Goal: Transaction & Acquisition: Purchase product/service

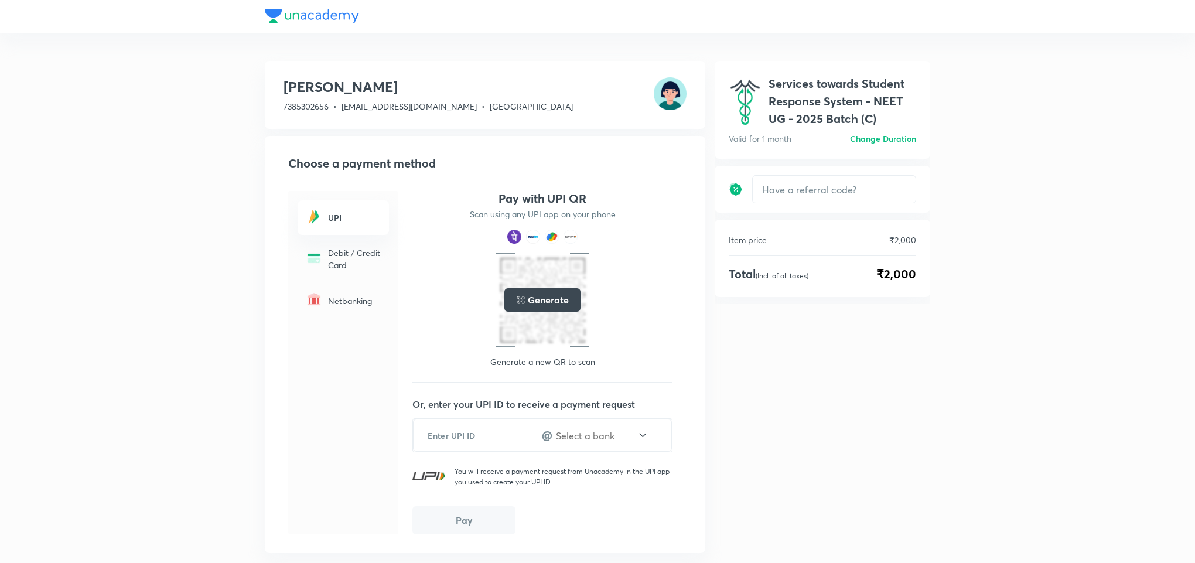
click at [894, 275] on span "₹2,000" at bounding box center [897, 274] width 40 height 18
drag, startPoint x: 894, startPoint y: 275, endPoint x: 772, endPoint y: 278, distance: 121.3
click at [772, 278] on div "Total (Incl. of all taxes) ₹2,000" at bounding box center [822, 274] width 187 height 18
click at [772, 278] on p "(Incl. of all taxes)" at bounding box center [782, 275] width 53 height 9
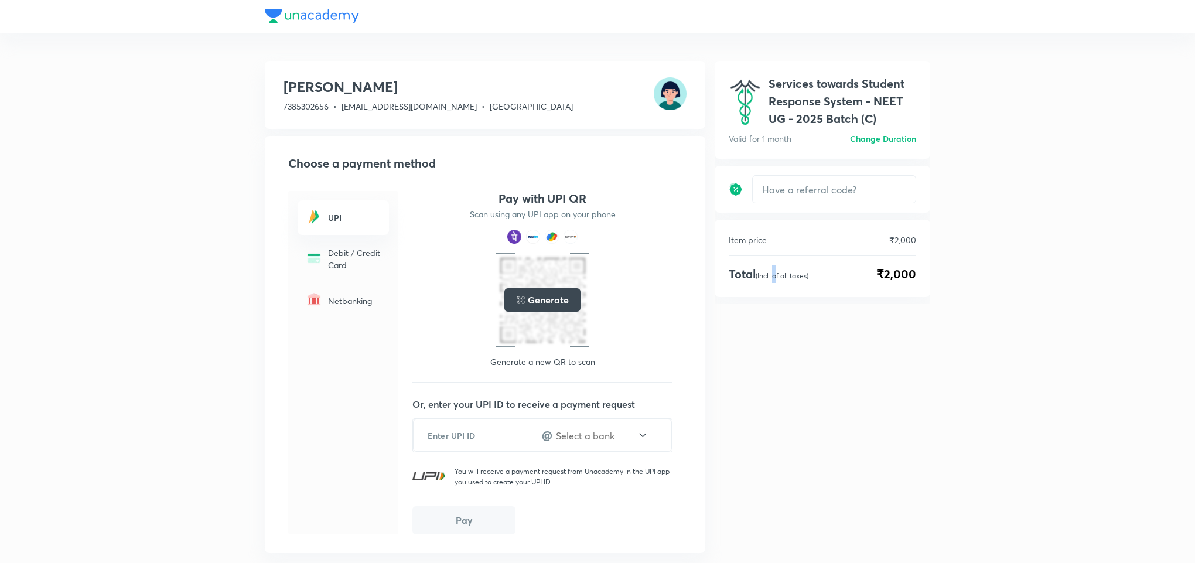
click at [772, 278] on p "(Incl. of all taxes)" at bounding box center [782, 275] width 53 height 9
drag, startPoint x: 772, startPoint y: 278, endPoint x: 930, endPoint y: 278, distance: 157.6
click at [930, 278] on div "Item price ₹2,000 Total (Incl. of all taxes) ₹2,000" at bounding box center [823, 258] width 216 height 77
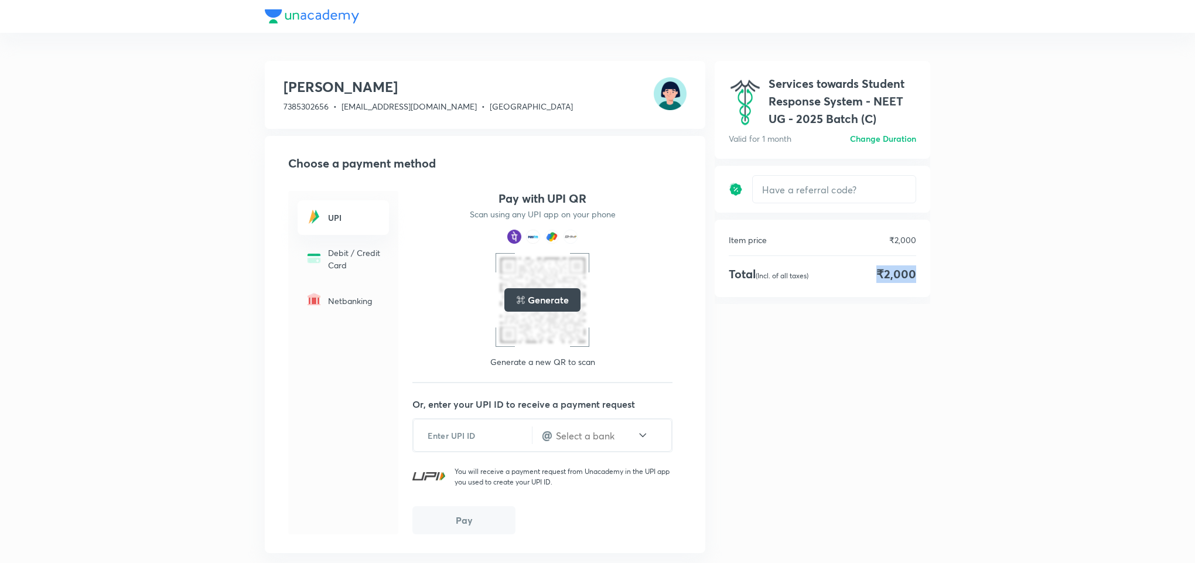
drag, startPoint x: 930, startPoint y: 278, endPoint x: 860, endPoint y: 266, distance: 70.7
click at [860, 266] on div "Item price ₹2,000 Total (Incl. of all taxes) ₹2,000" at bounding box center [823, 258] width 216 height 77
click at [860, 266] on div "Total (Incl. of all taxes) ₹2,000" at bounding box center [822, 274] width 187 height 18
drag, startPoint x: 860, startPoint y: 266, endPoint x: 816, endPoint y: 266, distance: 44.5
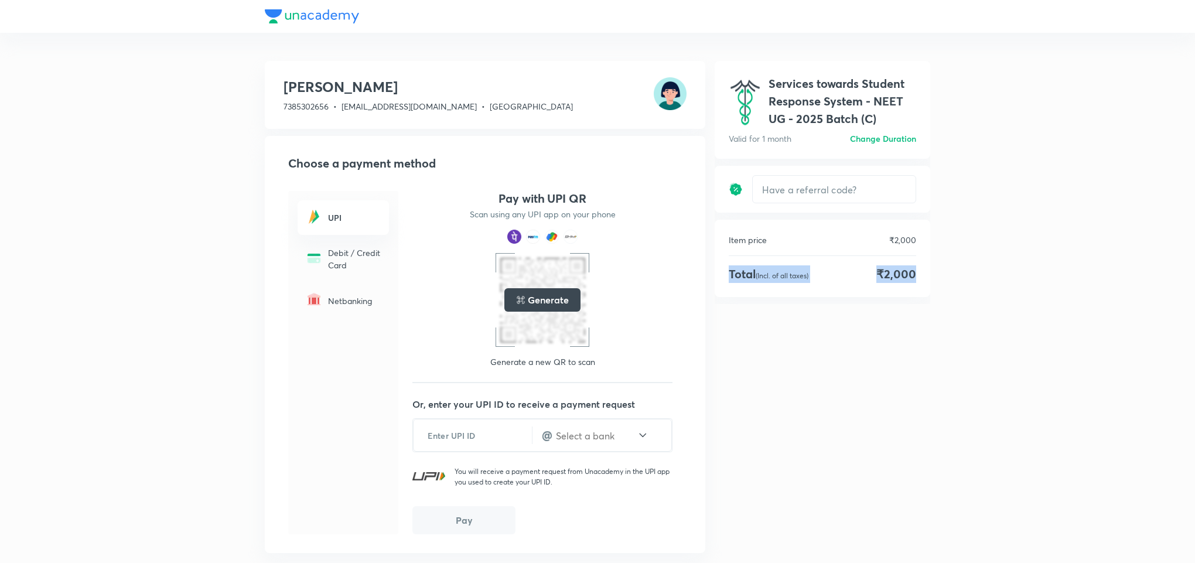
click at [816, 266] on div "Total (Incl. of all taxes) ₹2,000" at bounding box center [822, 274] width 187 height 18
drag, startPoint x: 816, startPoint y: 266, endPoint x: 952, endPoint y: 266, distance: 135.9
click at [952, 266] on div "Priyanka Buty 7385302656 • priyanka.buty@unacademy.com • Karnataka Choose a pay…" at bounding box center [597, 315] width 1195 height 630
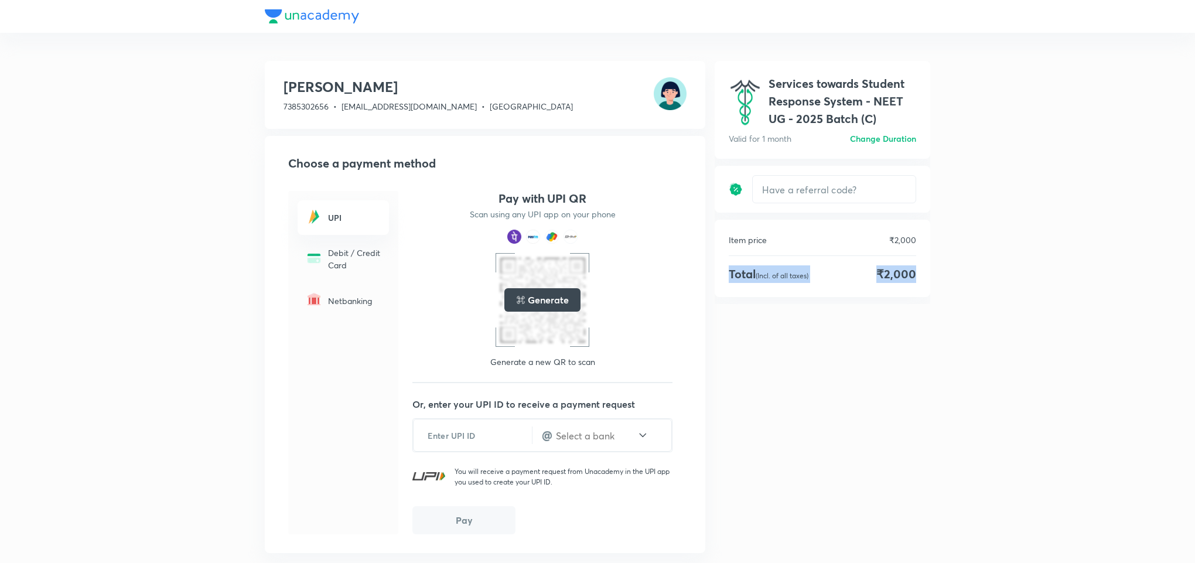
click at [952, 266] on div "Priyanka Buty 7385302656 • priyanka.buty@unacademy.com • Karnataka Choose a pay…" at bounding box center [597, 315] width 1195 height 630
click at [821, 98] on h1 "Services towards Student Response System - NEET UG - 2025 Batch (C)" at bounding box center [843, 101] width 148 height 53
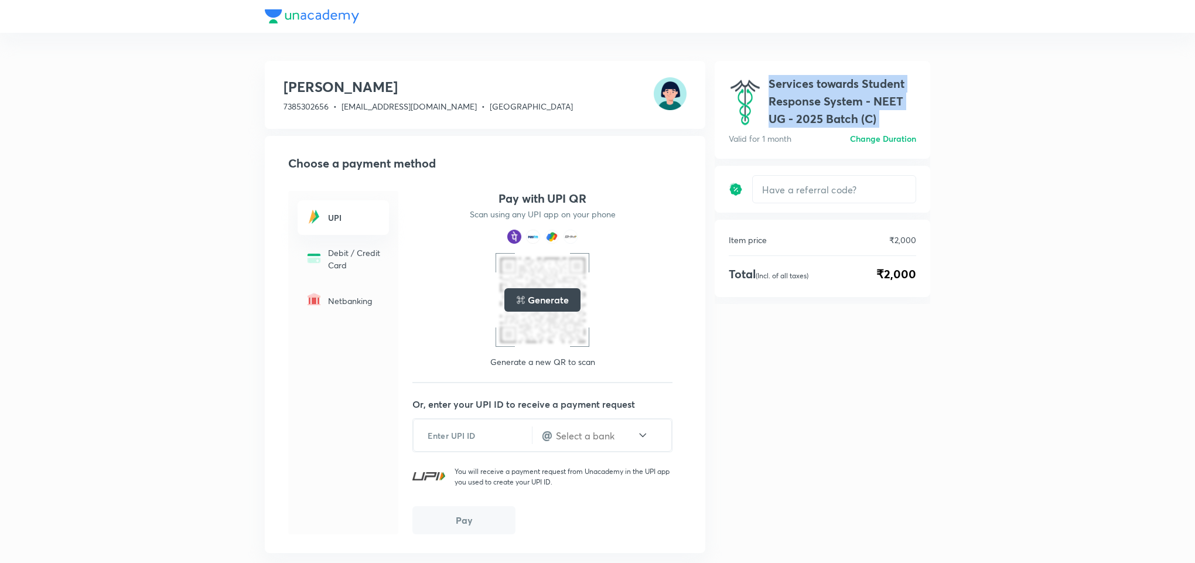
click at [821, 97] on h1 "Services towards Student Response System - NEET UG - 2025 Batch (C)" at bounding box center [843, 101] width 148 height 53
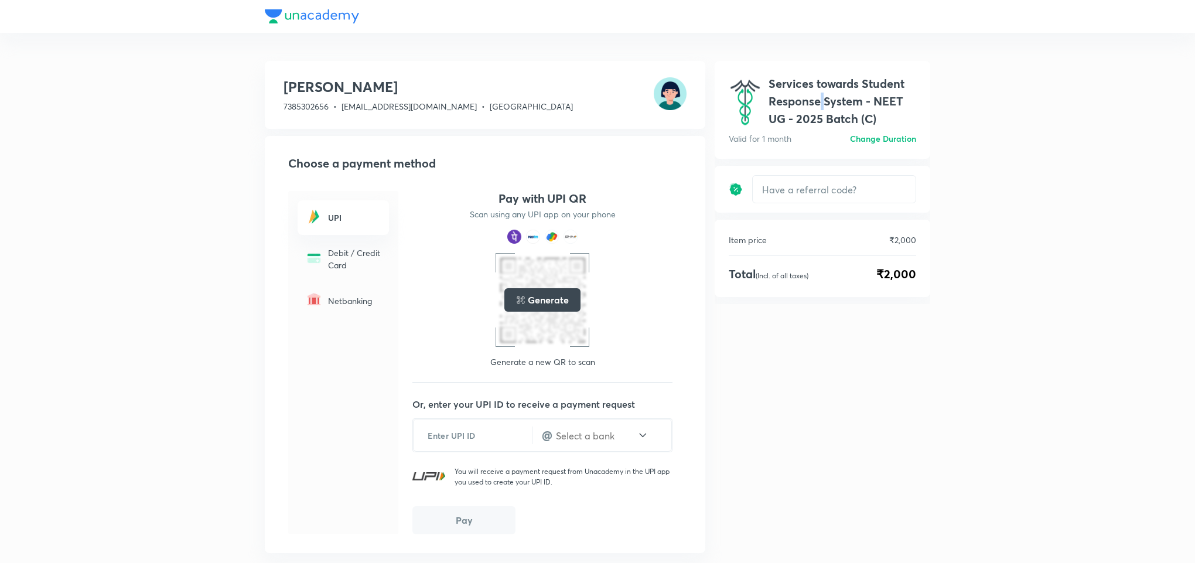
click at [821, 97] on h1 "Services towards Student Response System - NEET UG - 2025 Batch (C)" at bounding box center [843, 101] width 148 height 53
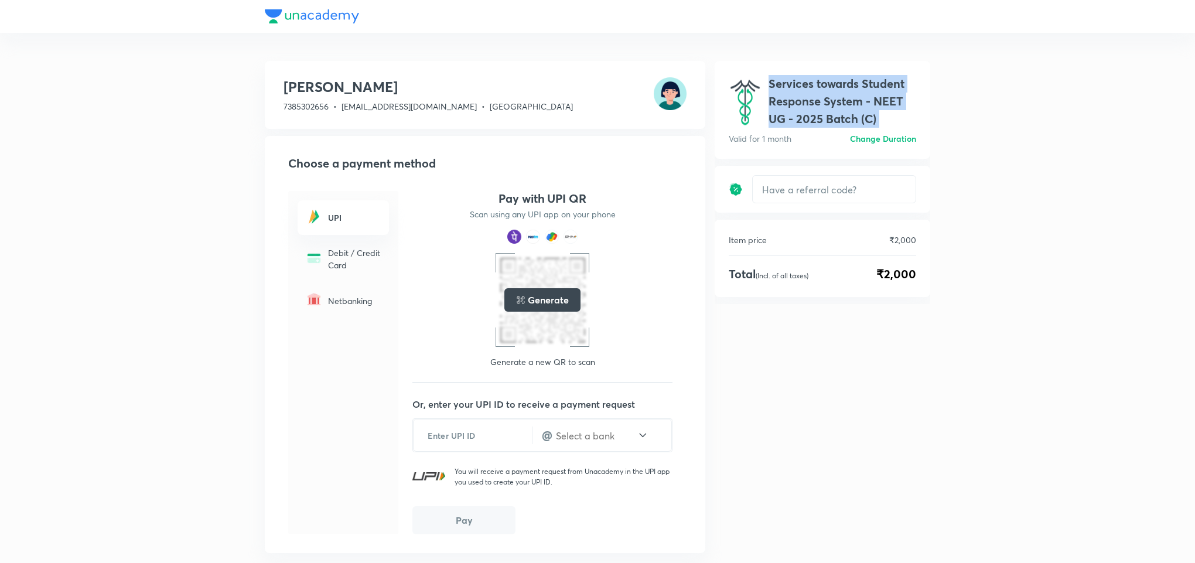
drag, startPoint x: 821, startPoint y: 97, endPoint x: 744, endPoint y: 78, distance: 79.7
click at [744, 78] on div "Services towards Student Response System - NEET UG - 2025 Batch (C) Valid for 1…" at bounding box center [822, 101] width 187 height 53
click at [744, 78] on img at bounding box center [745, 101] width 33 height 53
drag, startPoint x: 744, startPoint y: 78, endPoint x: 819, endPoint y: 93, distance: 77.1
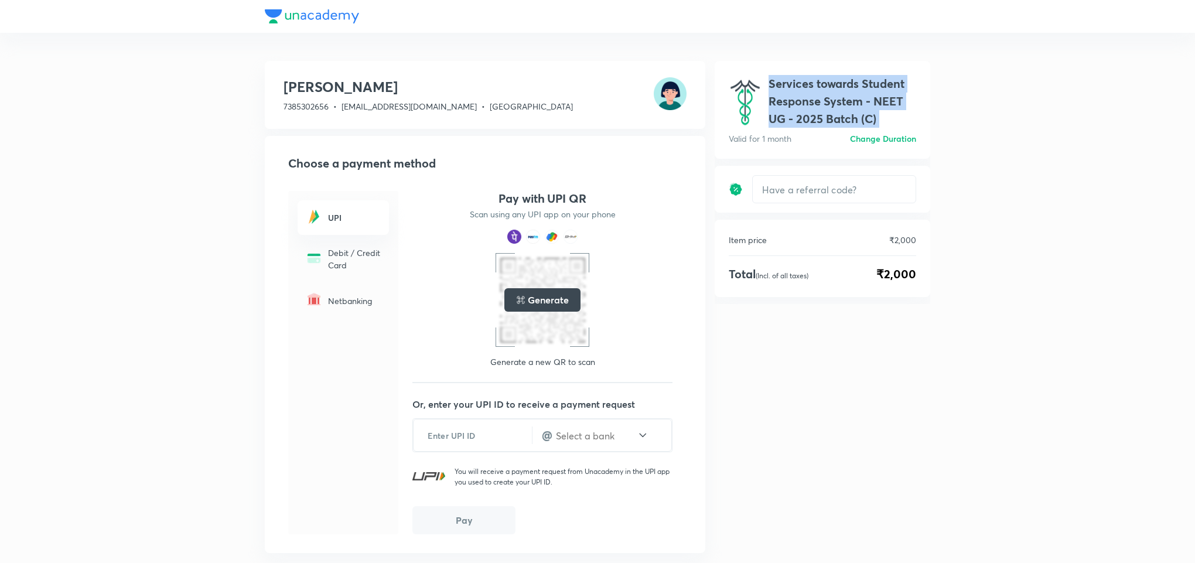
click at [819, 93] on div "Services towards Student Response System - NEET UG - 2025 Batch (C) Valid for 1…" at bounding box center [822, 101] width 187 height 53
click at [819, 93] on h1 "Services towards Student Response System - NEET UG - 2025 Batch (C)" at bounding box center [843, 101] width 148 height 53
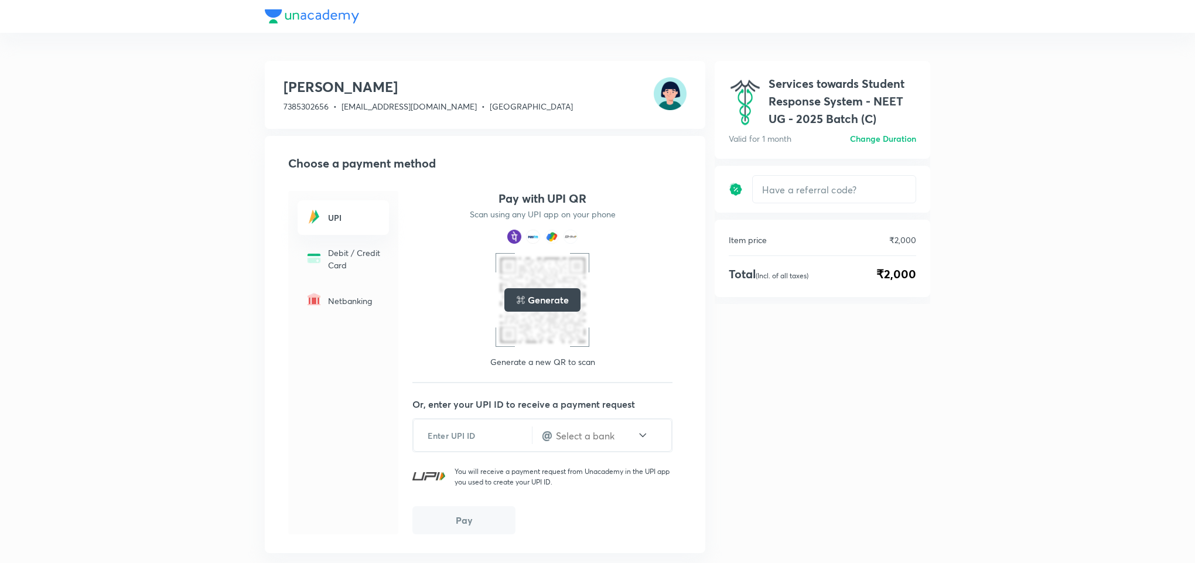
click at [819, 93] on h1 "Services towards Student Response System - NEET UG - 2025 Batch (C)" at bounding box center [843, 101] width 148 height 53
drag, startPoint x: 819, startPoint y: 93, endPoint x: 752, endPoint y: 90, distance: 66.9
click at [752, 90] on div "Services towards Student Response System - NEET UG - 2025 Batch (C) Valid for 1…" at bounding box center [822, 101] width 187 height 53
click at [752, 90] on img at bounding box center [745, 101] width 33 height 53
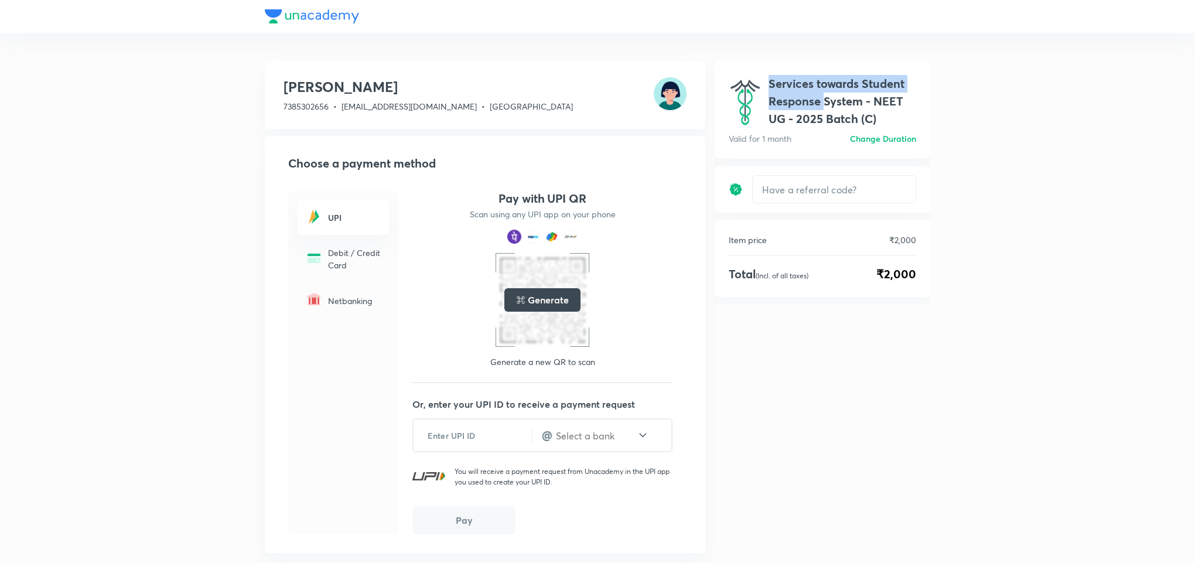
drag, startPoint x: 752, startPoint y: 90, endPoint x: 791, endPoint y: 88, distance: 38.7
click at [791, 88] on div "Services towards Student Response System - NEET UG - 2025 Batch (C) Valid for 1…" at bounding box center [822, 101] width 187 height 53
click at [791, 88] on h1 "Services towards Student Response System - NEET UG - 2025 Batch (C)" at bounding box center [843, 101] width 148 height 53
drag, startPoint x: 791, startPoint y: 88, endPoint x: 817, endPoint y: 98, distance: 28.2
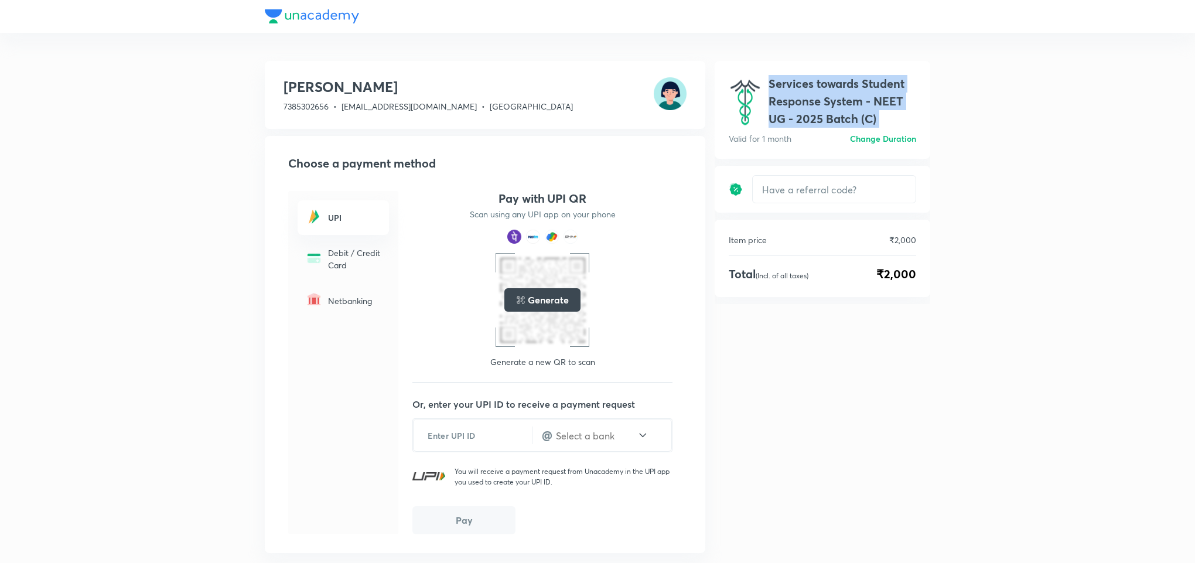
click at [817, 98] on h1 "Services towards Student Response System - NEET UG - 2025 Batch (C)" at bounding box center [843, 101] width 148 height 53
drag, startPoint x: 817, startPoint y: 98, endPoint x: 744, endPoint y: 76, distance: 76.6
click at [744, 76] on div "Services towards Student Response System - NEET UG - 2025 Batch (C) Valid for 1…" at bounding box center [822, 101] width 187 height 53
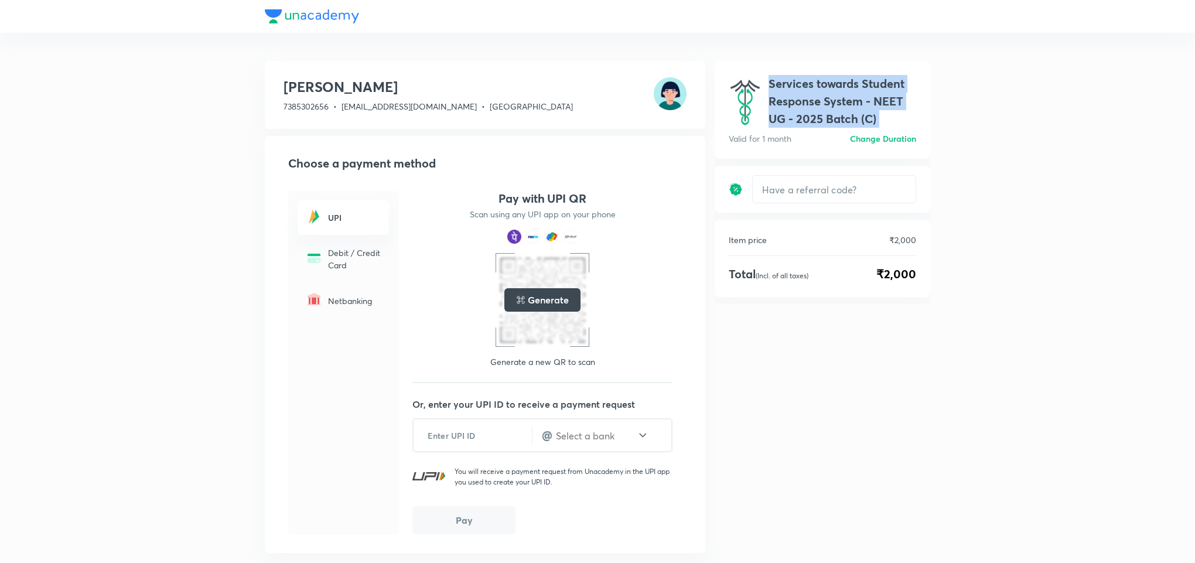
click at [744, 76] on img at bounding box center [745, 101] width 33 height 53
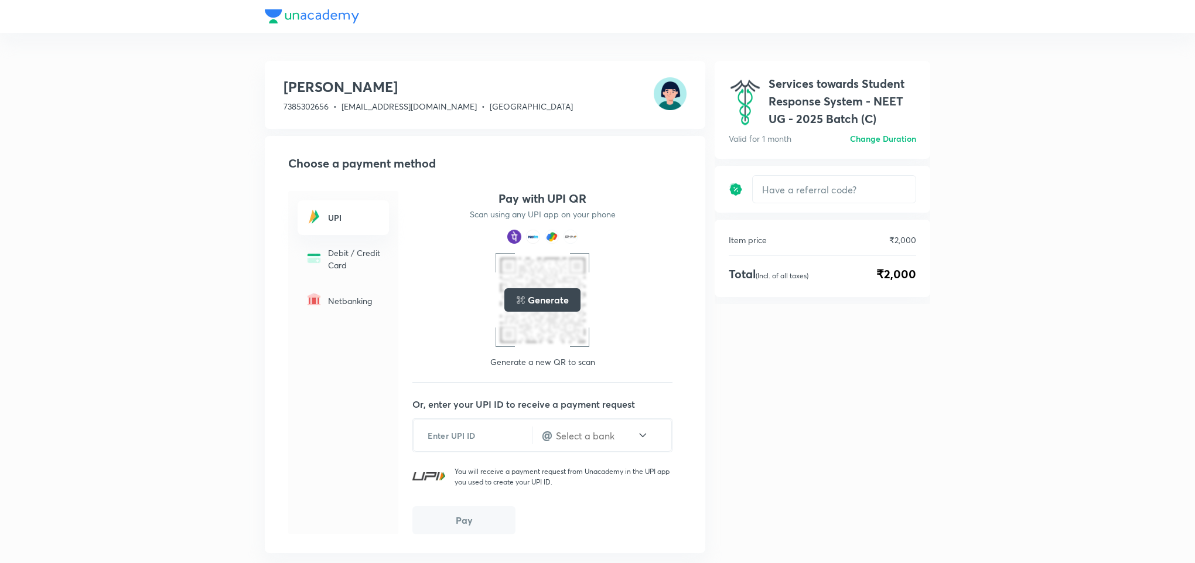
click at [340, 77] on h3 "Priyanka Buty" at bounding box center [428, 86] width 289 height 19
drag, startPoint x: 340, startPoint y: 77, endPoint x: 313, endPoint y: 77, distance: 27.0
click at [313, 77] on h3 "Priyanka Buty" at bounding box center [428, 86] width 289 height 19
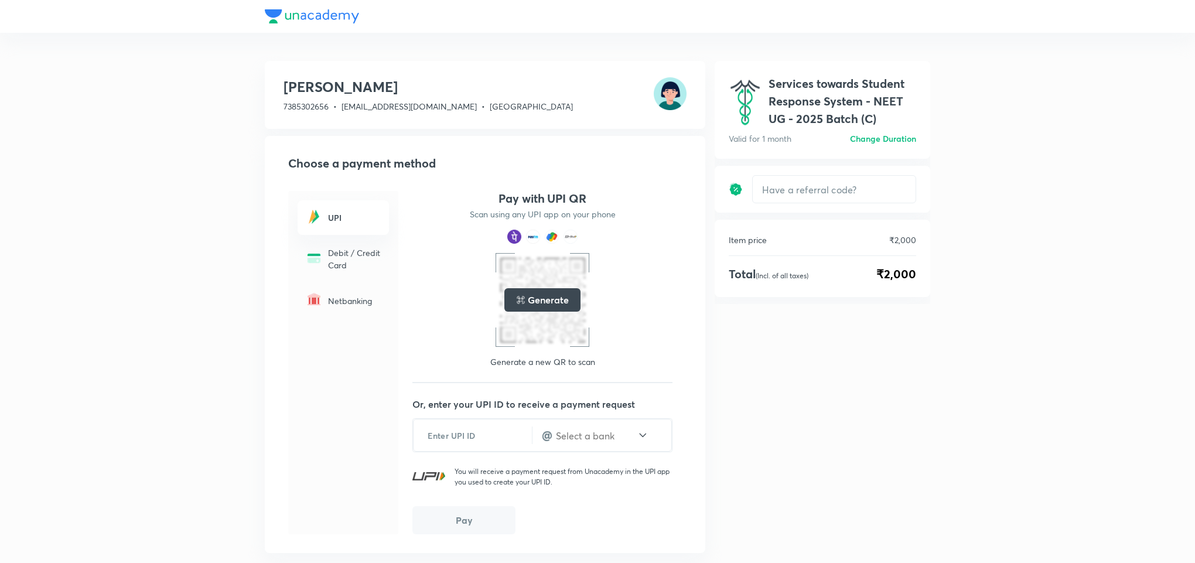
click at [898, 269] on span "₹2,000" at bounding box center [897, 274] width 40 height 18
drag, startPoint x: 898, startPoint y: 269, endPoint x: 867, endPoint y: 273, distance: 31.9
click at [867, 273] on div "Total (Incl. of all taxes) ₹2,000" at bounding box center [822, 274] width 187 height 18
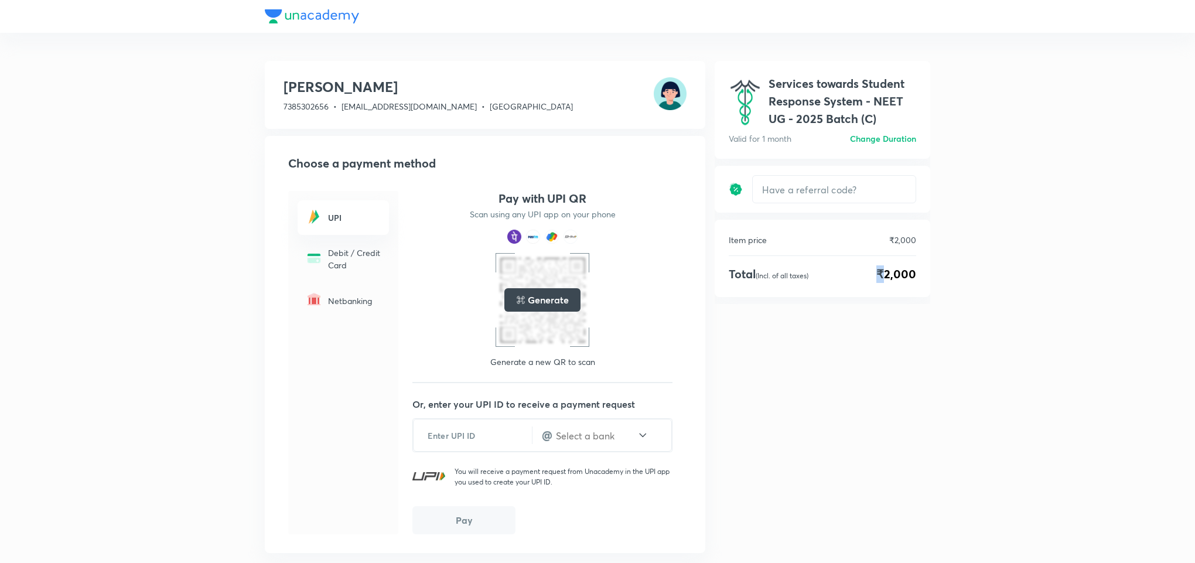
click at [867, 273] on div "Total (Incl. of all taxes) ₹2,000" at bounding box center [822, 274] width 187 height 18
drag, startPoint x: 867, startPoint y: 273, endPoint x: 901, endPoint y: 271, distance: 34.0
click at [901, 271] on div "Total (Incl. of all taxes) ₹2,000" at bounding box center [822, 274] width 187 height 18
click at [901, 271] on span "₹2,000" at bounding box center [897, 274] width 40 height 18
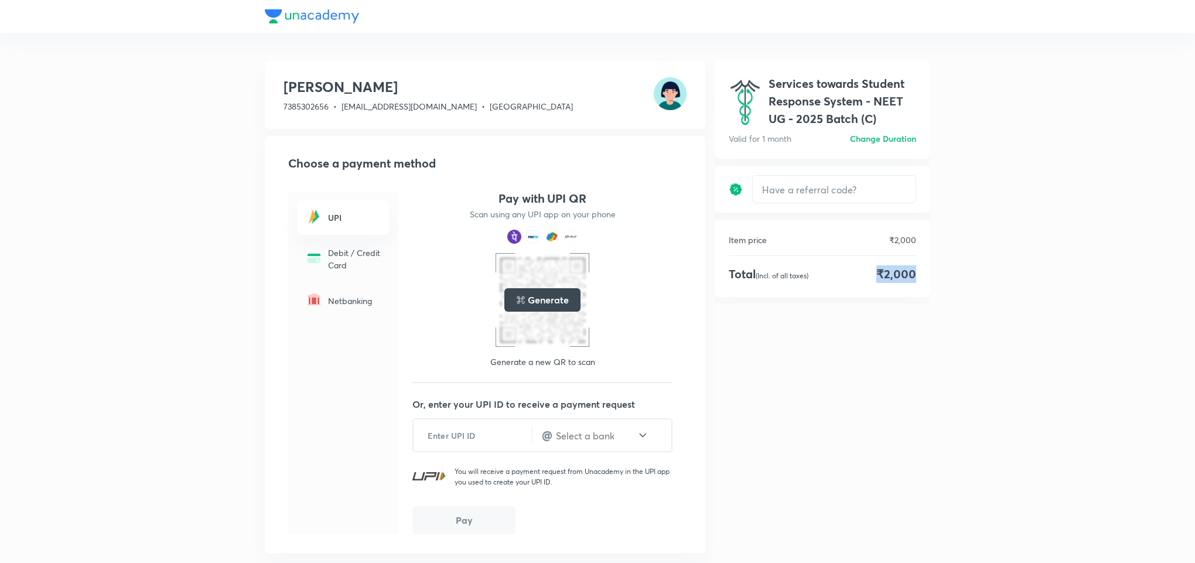
click at [901, 271] on span "₹2,000" at bounding box center [897, 274] width 40 height 18
drag, startPoint x: 901, startPoint y: 271, endPoint x: 881, endPoint y: 233, distance: 43.5
click at [881, 233] on div "Item price ₹2,000 Total (Incl. of all taxes) ₹2,000" at bounding box center [823, 258] width 216 height 77
click at [881, 234] on div "Item price ₹2,000" at bounding box center [822, 240] width 187 height 12
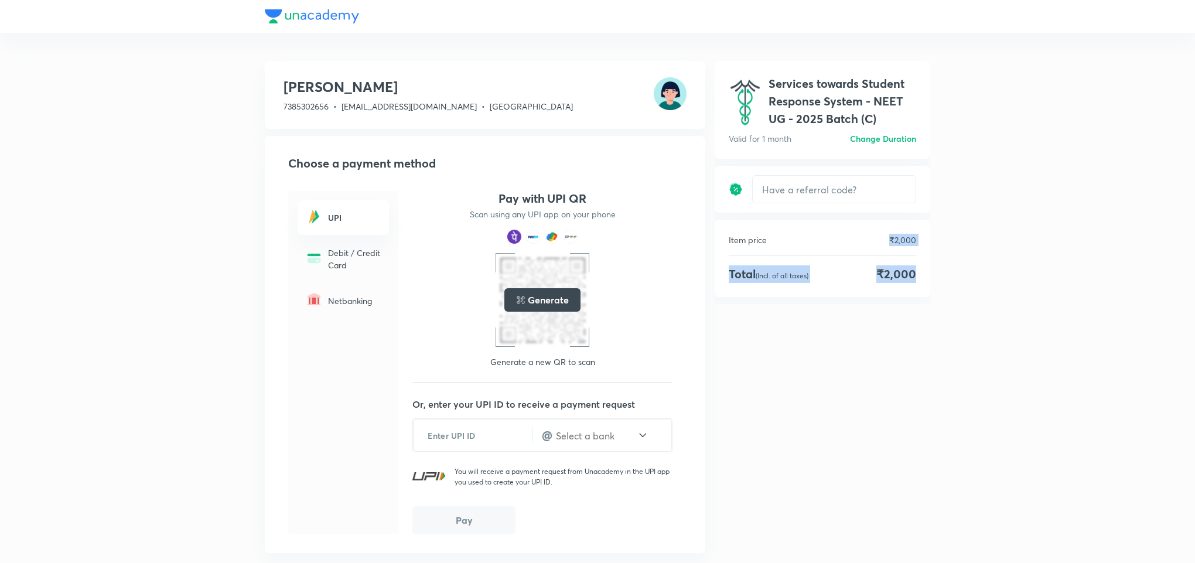
drag, startPoint x: 881, startPoint y: 233, endPoint x: 897, endPoint y: 266, distance: 37.2
click at [897, 266] on div "Item price ₹2,000 Total (Incl. of all taxes) ₹2,000" at bounding box center [823, 258] width 216 height 77
click at [897, 266] on span "₹2,000" at bounding box center [897, 274] width 40 height 18
drag, startPoint x: 897, startPoint y: 266, endPoint x: 847, endPoint y: 231, distance: 61.0
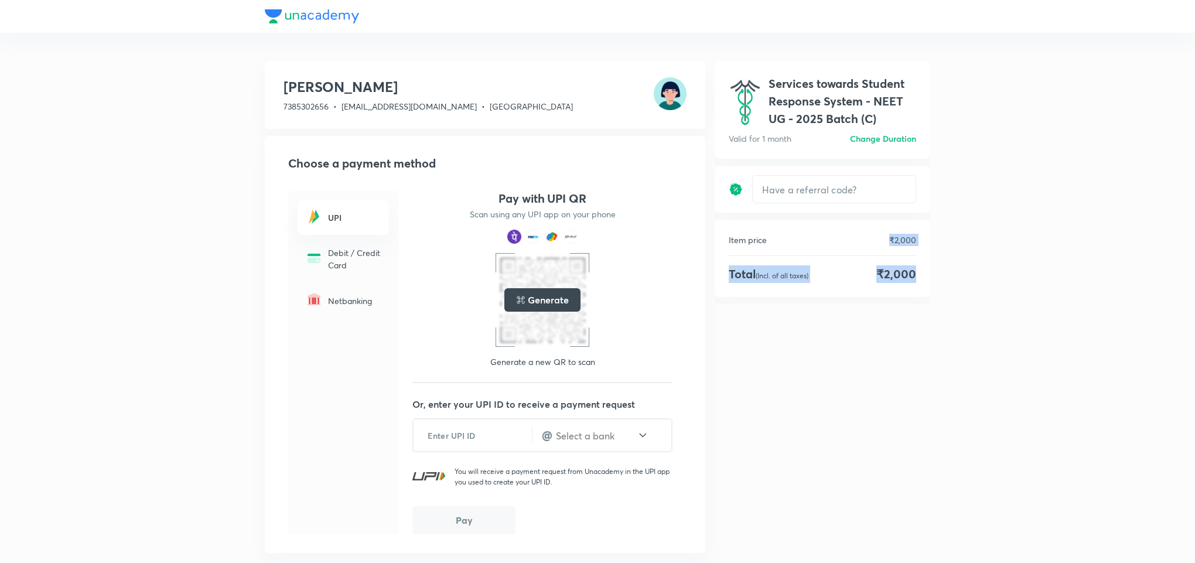
click at [847, 231] on div "Item price ₹2,000 Total (Incl. of all taxes) ₹2,000" at bounding box center [823, 258] width 216 height 77
click at [531, 196] on h4 "Pay with UPI QR" at bounding box center [543, 198] width 88 height 15
drag, startPoint x: 531, startPoint y: 196, endPoint x: 510, endPoint y: 192, distance: 21.5
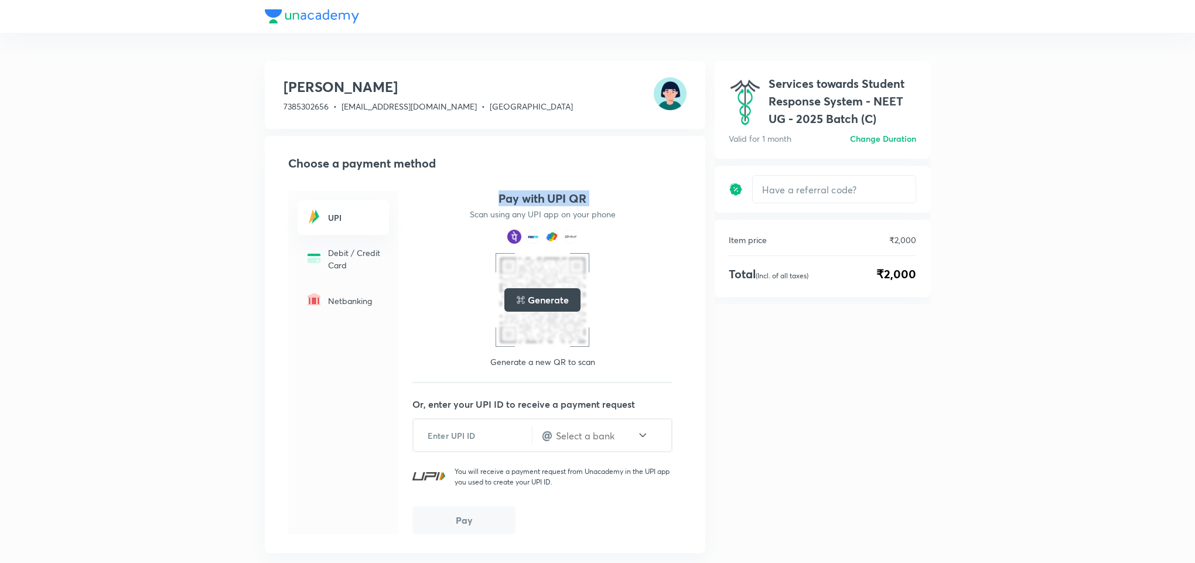
click at [510, 192] on h4 "Pay with UPI QR" at bounding box center [543, 198] width 88 height 15
drag, startPoint x: 510, startPoint y: 192, endPoint x: 526, endPoint y: 183, distance: 18.3
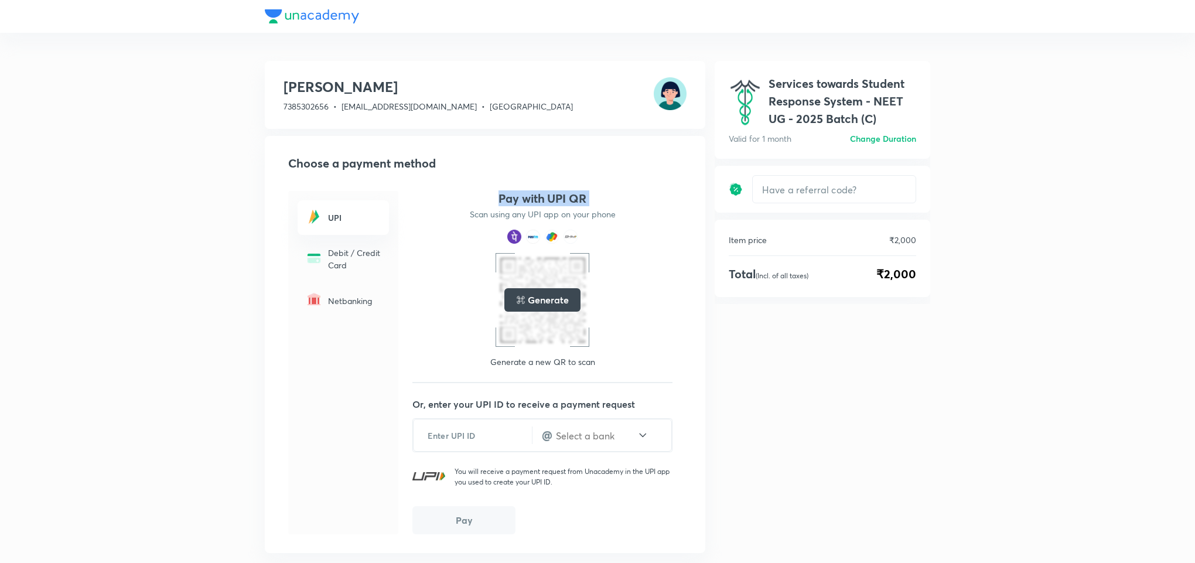
click at [526, 183] on div "Choose a payment method UPI Debit / Credit Card Netbanking Pay with UPI QR Scan…" at bounding box center [485, 344] width 441 height 417
click at [897, 277] on span "₹2,000" at bounding box center [897, 274] width 40 height 18
drag, startPoint x: 897, startPoint y: 277, endPoint x: 811, endPoint y: 236, distance: 95.4
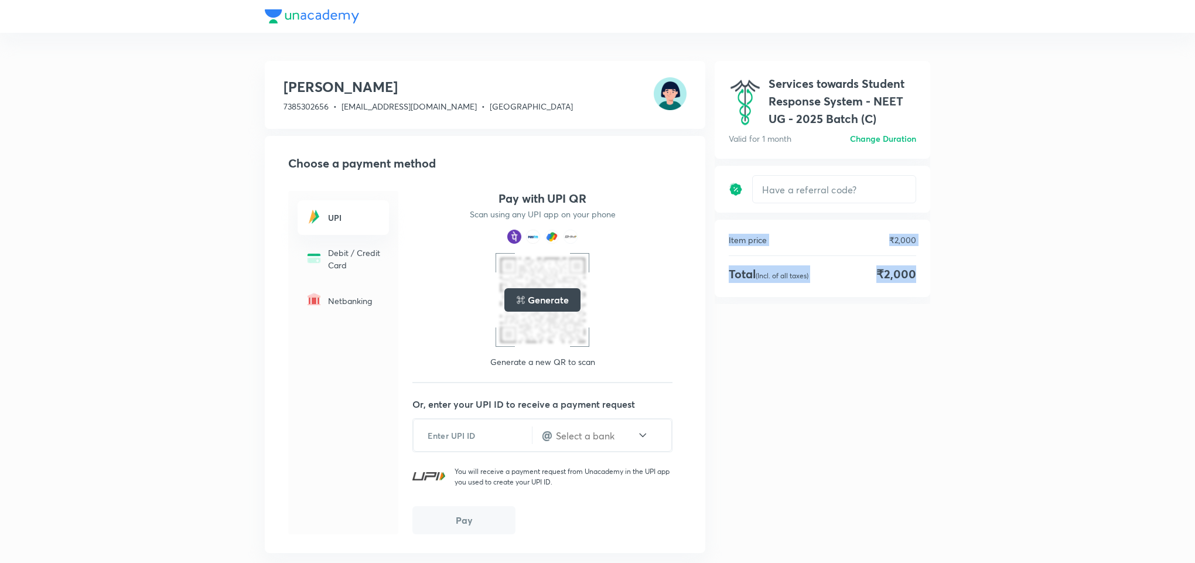
click at [811, 236] on div "Item price ₹2,000 Total (Incl. of all taxes) ₹2,000" at bounding box center [823, 258] width 216 height 77
click at [811, 236] on div "Item price ₹2,000" at bounding box center [822, 240] width 187 height 12
drag, startPoint x: 811, startPoint y: 236, endPoint x: 877, endPoint y: 261, distance: 70.8
click at [877, 261] on div "Item price ₹2,000 Total (Incl. of all taxes) ₹2,000" at bounding box center [823, 258] width 216 height 77
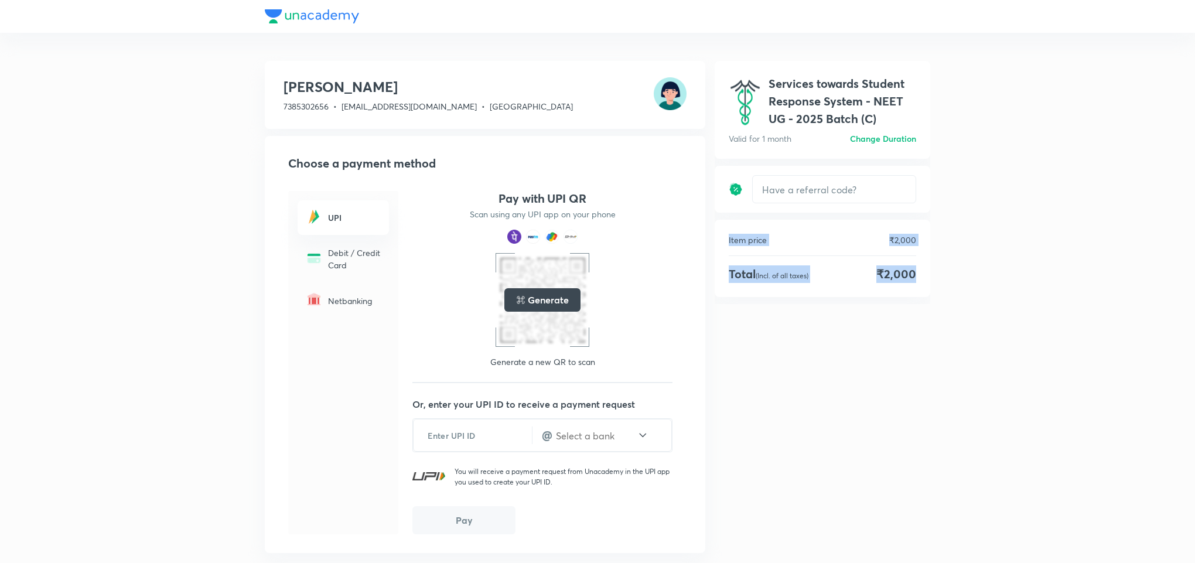
click at [877, 261] on div "Item price ₹2,000 Total (Incl. of all taxes) ₹2,000" at bounding box center [823, 258] width 216 height 77
drag, startPoint x: 877, startPoint y: 261, endPoint x: 800, endPoint y: 218, distance: 88.4
click at [800, 218] on div "Services towards Student Response System - NEET UG - 2025 Batch (C) Valid for 1…" at bounding box center [823, 182] width 216 height 243
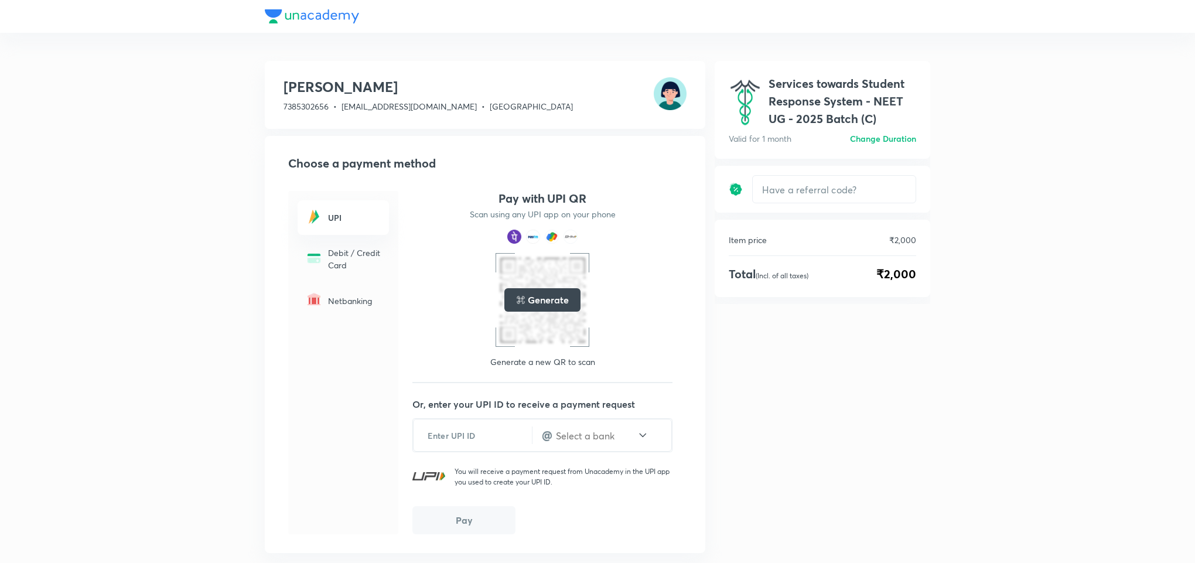
click at [800, 218] on div "Services towards Student Response System - NEET UG - 2025 Batch (C) Valid for 1…" at bounding box center [823, 182] width 216 height 243
drag, startPoint x: 800, startPoint y: 218, endPoint x: 872, endPoint y: 267, distance: 87.3
click at [872, 267] on div "Services towards Student Response System - NEET UG - 2025 Batch (C) Valid for 1…" at bounding box center [823, 182] width 216 height 243
click at [872, 267] on div "Total (Incl. of all taxes) ₹2,000" at bounding box center [822, 274] width 187 height 18
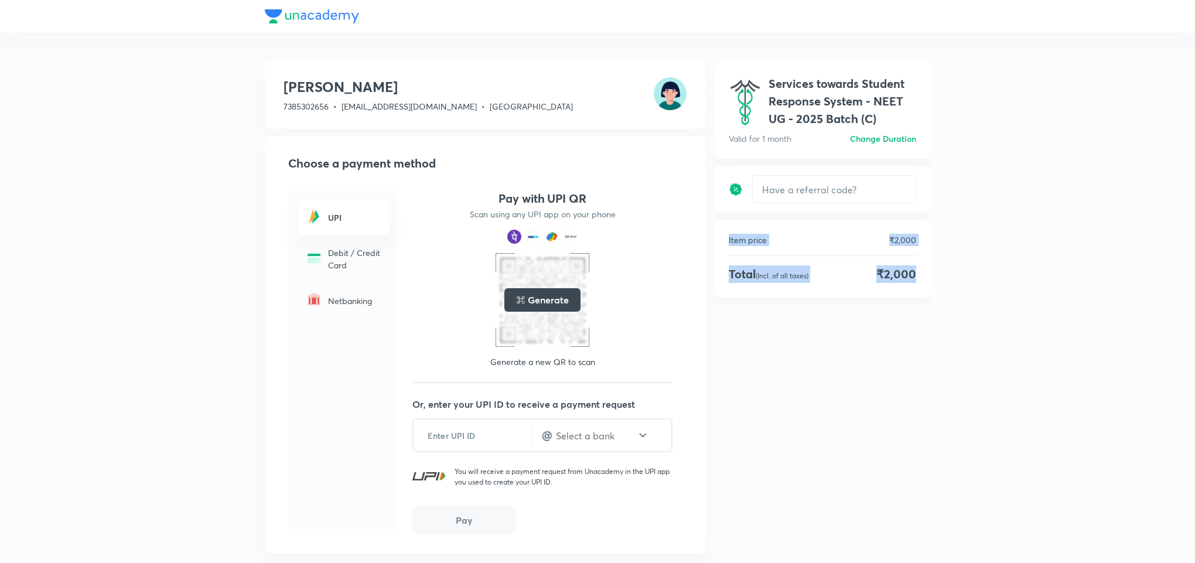
drag, startPoint x: 872, startPoint y: 267, endPoint x: 834, endPoint y: 247, distance: 43.3
click at [834, 247] on div "Item price ₹2,000 Total (Incl. of all taxes) ₹2,000" at bounding box center [823, 258] width 216 height 77
click at [826, 241] on div "Item price ₹2,000" at bounding box center [822, 240] width 187 height 12
drag, startPoint x: 826, startPoint y: 241, endPoint x: 892, endPoint y: 278, distance: 75.3
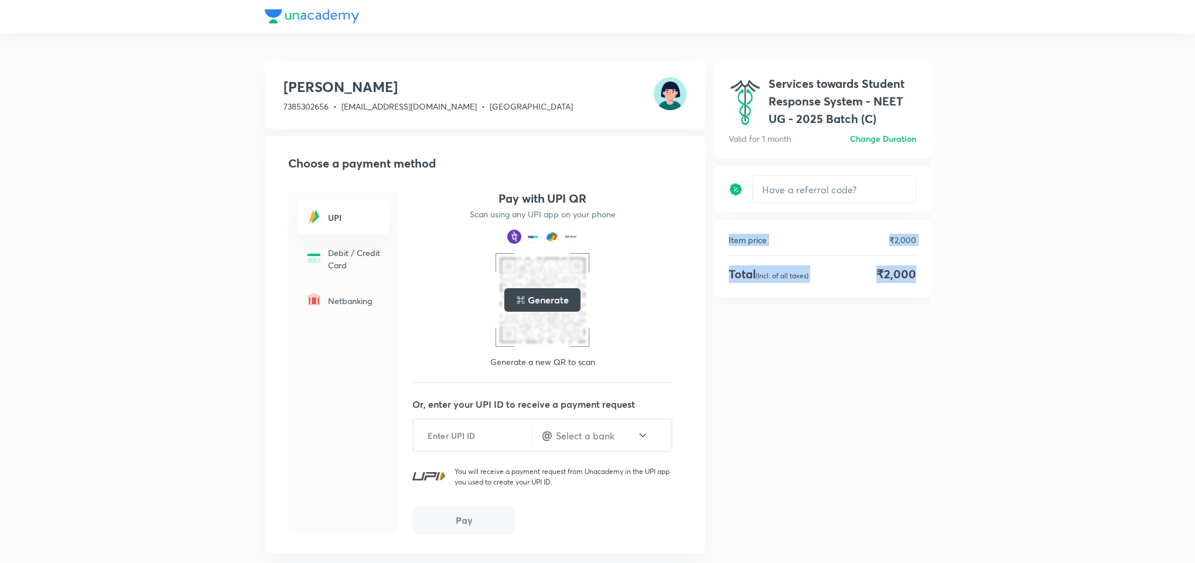
click at [892, 278] on div "Item price ₹2,000 Total (Incl. of all taxes) ₹2,000" at bounding box center [823, 258] width 216 height 77
click at [892, 278] on span "₹2,000" at bounding box center [897, 274] width 40 height 18
drag, startPoint x: 892, startPoint y: 278, endPoint x: 825, endPoint y: 236, distance: 78.7
click at [825, 236] on div "Item price ₹2,000 Total (Incl. of all taxes) ₹2,000" at bounding box center [823, 258] width 216 height 77
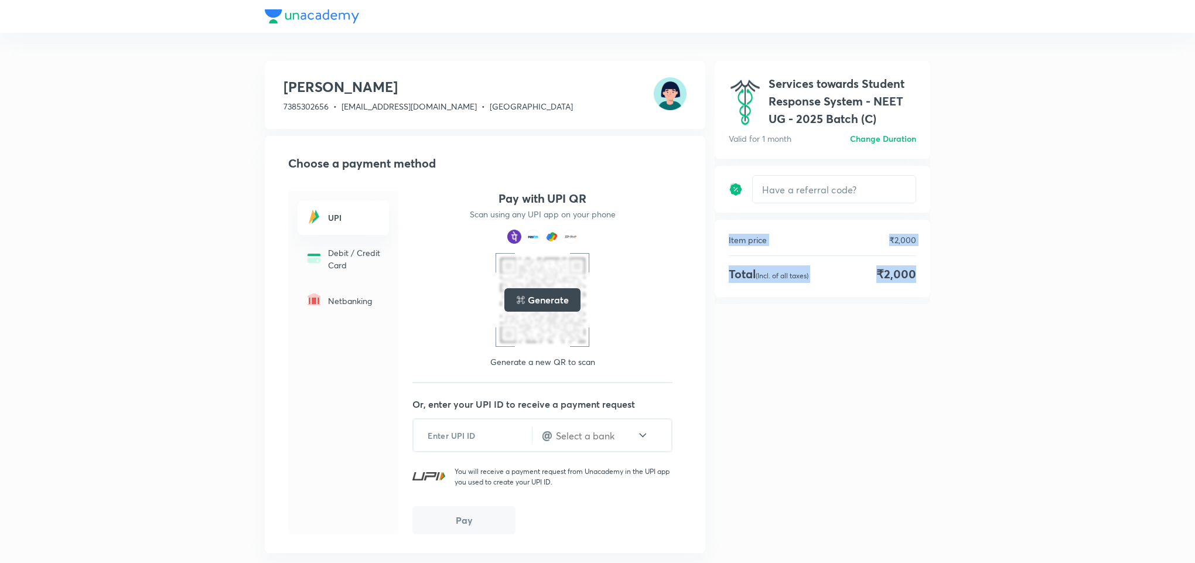
click at [825, 236] on div "Item price ₹2,000" at bounding box center [822, 240] width 187 height 12
drag, startPoint x: 825, startPoint y: 236, endPoint x: 888, endPoint y: 274, distance: 73.4
click at [888, 274] on div "Item price ₹2,000 Total (Incl. of all taxes) ₹2,000" at bounding box center [823, 258] width 216 height 77
click at [888, 274] on span "₹2,000" at bounding box center [897, 274] width 40 height 18
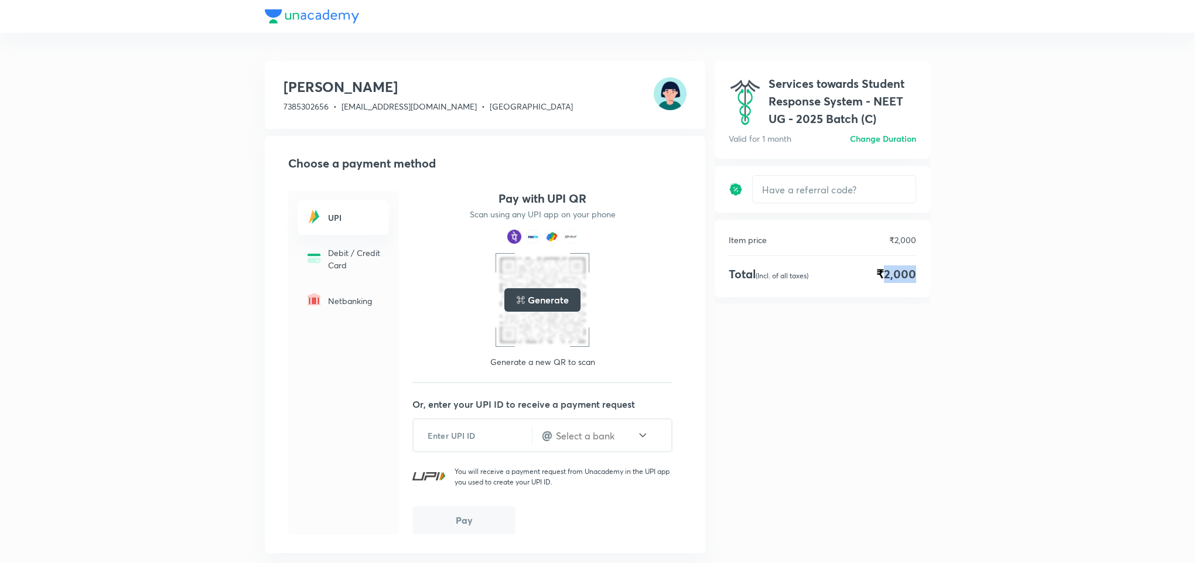
click at [888, 274] on span "₹2,000" at bounding box center [897, 274] width 40 height 18
drag, startPoint x: 888, startPoint y: 274, endPoint x: 823, endPoint y: 240, distance: 73.7
click at [823, 240] on div "Item price ₹2,000 Total (Incl. of all taxes) ₹2,000" at bounding box center [823, 258] width 216 height 77
click at [823, 240] on div "Item price ₹2,000" at bounding box center [822, 240] width 187 height 12
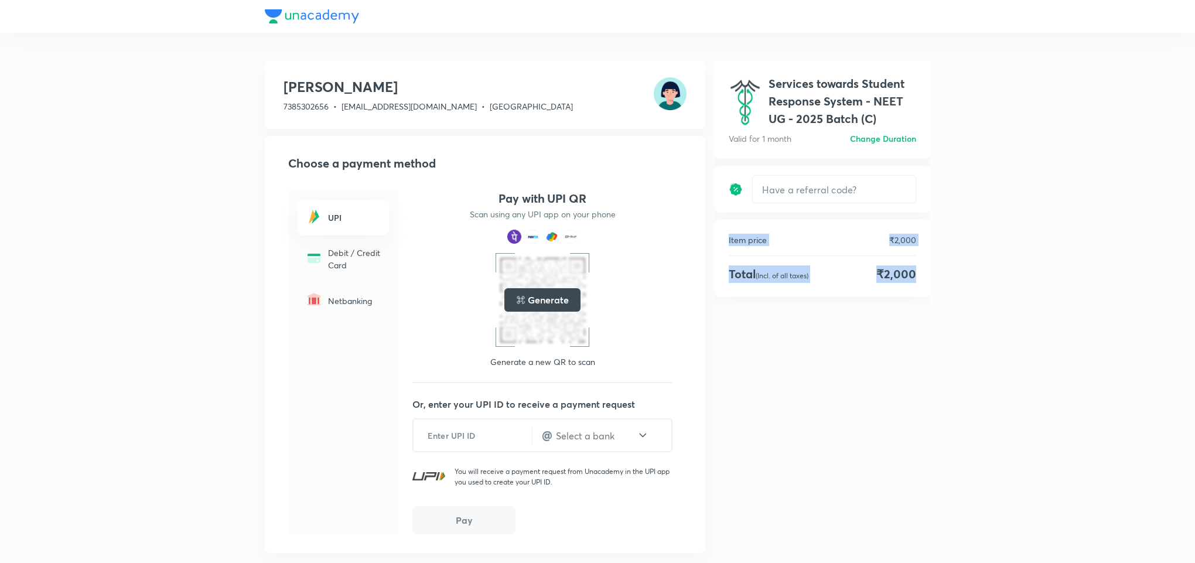
drag, startPoint x: 823, startPoint y: 240, endPoint x: 879, endPoint y: 271, distance: 64.8
click at [879, 271] on div "Item price ₹2,000 Total (Incl. of all taxes) ₹2,000" at bounding box center [823, 258] width 216 height 77
click at [879, 271] on span "₹2,000" at bounding box center [897, 274] width 40 height 18
drag, startPoint x: 879, startPoint y: 271, endPoint x: 795, endPoint y: 225, distance: 96.0
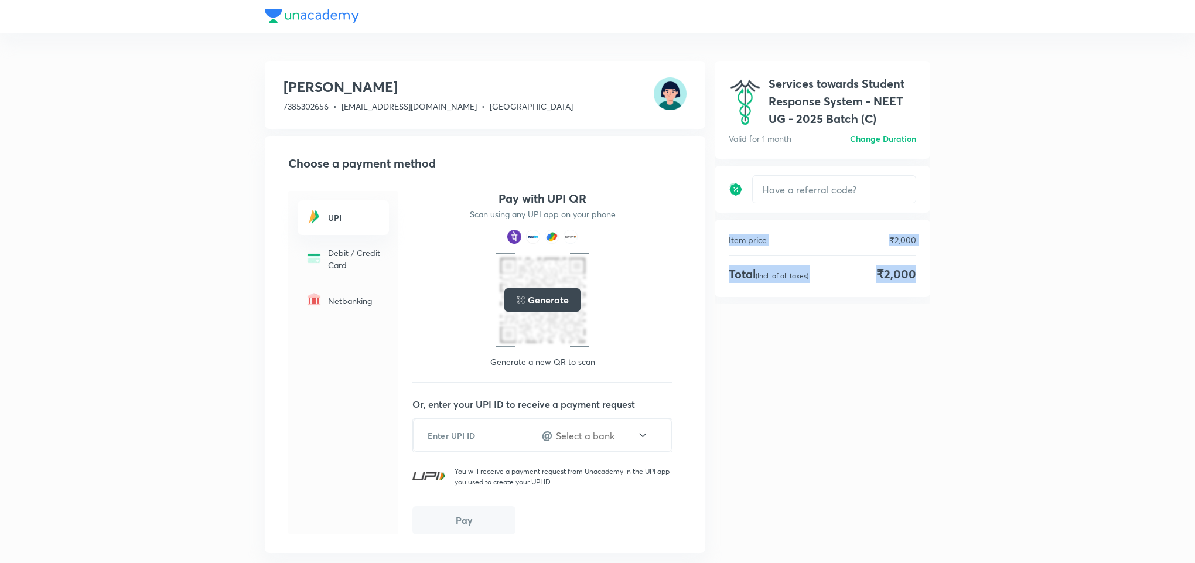
click at [795, 225] on div "Item price ₹2,000 Total (Incl. of all taxes) ₹2,000" at bounding box center [823, 258] width 216 height 77
drag, startPoint x: 795, startPoint y: 225, endPoint x: 889, endPoint y: 283, distance: 110.7
click at [889, 283] on div "Item price ₹2,000 Total (Incl. of all taxes) ₹2,000" at bounding box center [823, 258] width 216 height 77
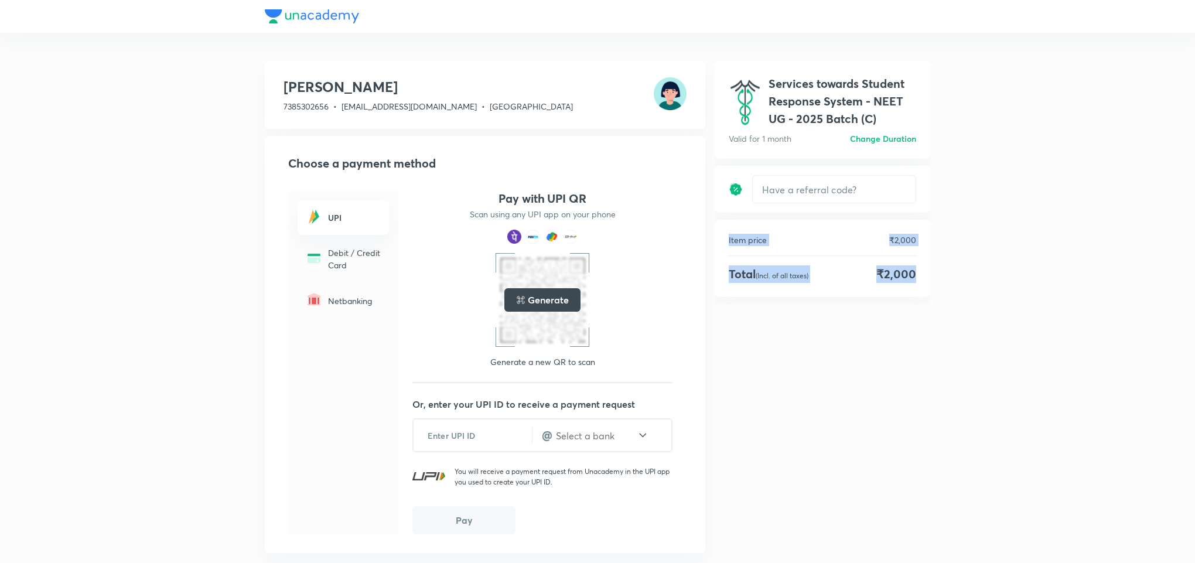
click at [889, 283] on div "Item price ₹2,000 Total (Incl. of all taxes) ₹2,000" at bounding box center [823, 258] width 216 height 77
drag, startPoint x: 889, startPoint y: 283, endPoint x: 809, endPoint y: 236, distance: 93.0
click at [809, 236] on div "Item price ₹2,000 Total (Incl. of all taxes) ₹2,000" at bounding box center [823, 258] width 216 height 77
click at [809, 236] on div "Item price ₹2,000" at bounding box center [822, 240] width 187 height 12
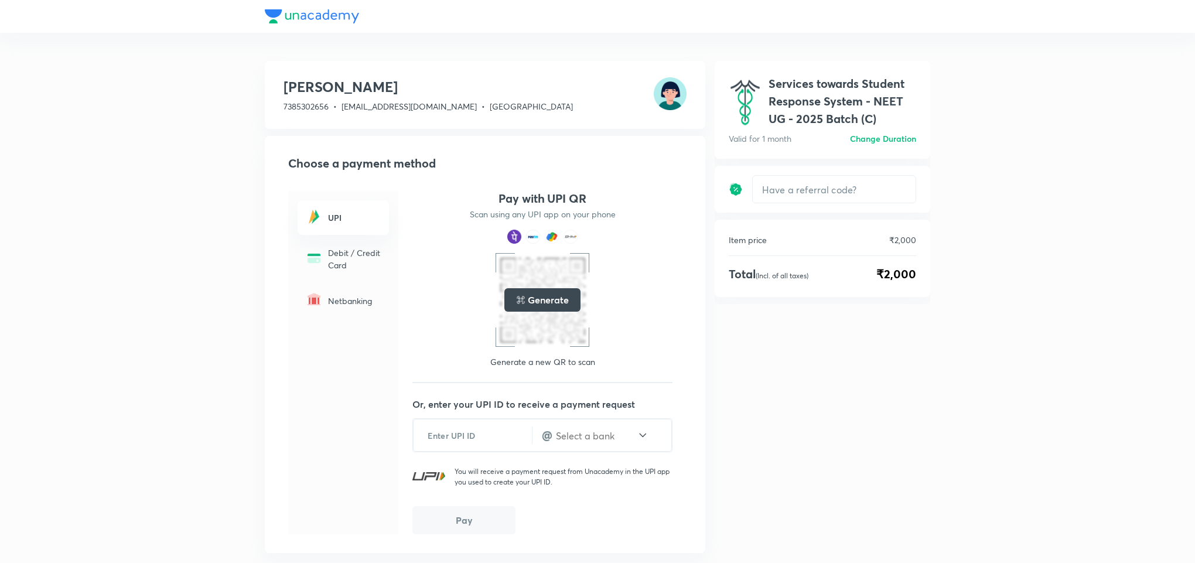
click at [809, 236] on div "Item price ₹2,000" at bounding box center [822, 240] width 187 height 12
drag, startPoint x: 809, startPoint y: 236, endPoint x: 887, endPoint y: 285, distance: 91.4
click at [887, 285] on div "Item price ₹2,000 Total (Incl. of all taxes) ₹2,000" at bounding box center [823, 258] width 216 height 77
click at [496, 110] on span "Karnataka" at bounding box center [531, 106] width 83 height 11
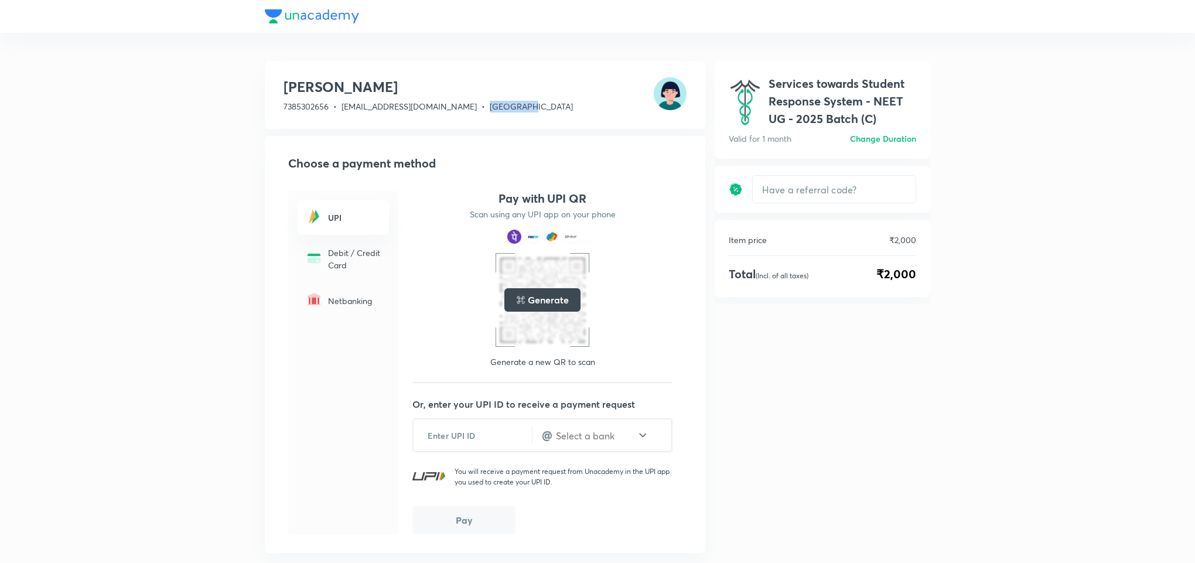
click at [496, 110] on span "Karnataka" at bounding box center [531, 106] width 83 height 11
drag, startPoint x: 496, startPoint y: 110, endPoint x: 489, endPoint y: 108, distance: 7.8
click at [490, 108] on span "Karnataka" at bounding box center [531, 106] width 83 height 11
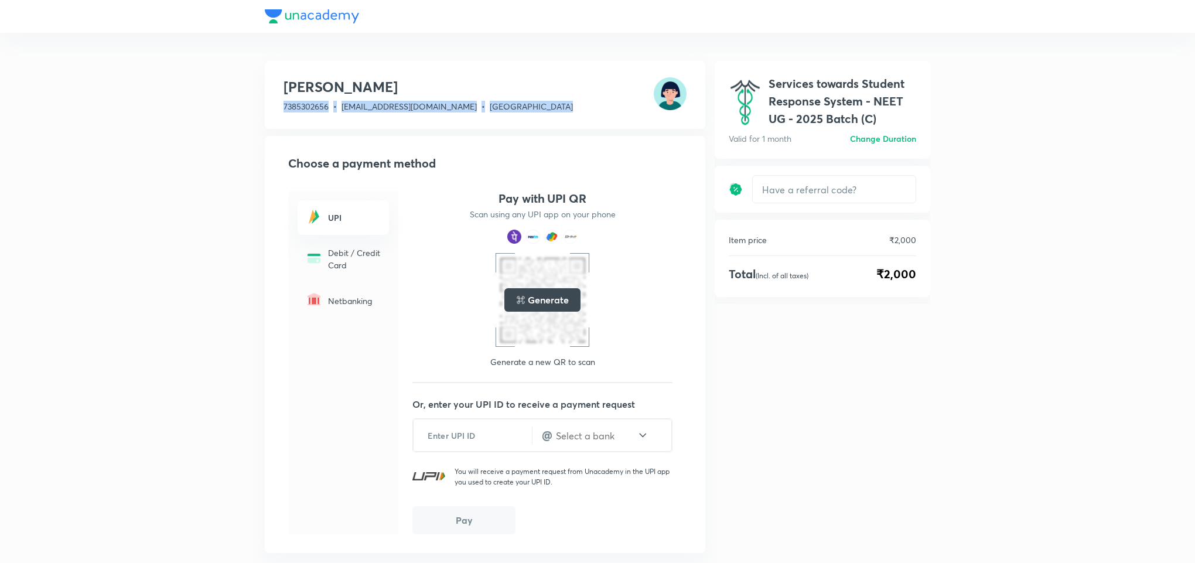
click at [490, 108] on span "Karnataka" at bounding box center [531, 106] width 83 height 11
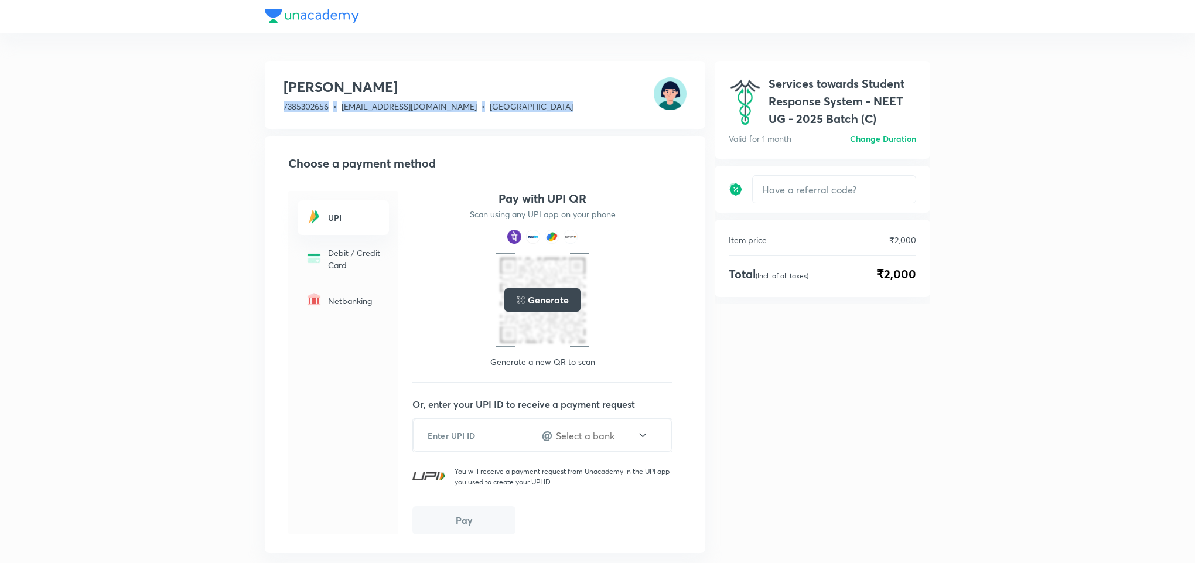
click at [490, 108] on span "Karnataka" at bounding box center [531, 106] width 83 height 11
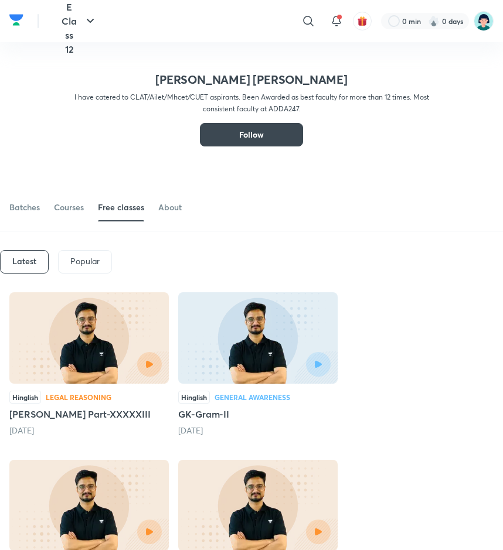
click at [330, 255] on div "Latest Popular" at bounding box center [333, 261] width 666 height 61
click at [480, 23] on img at bounding box center [483, 21] width 20 height 20
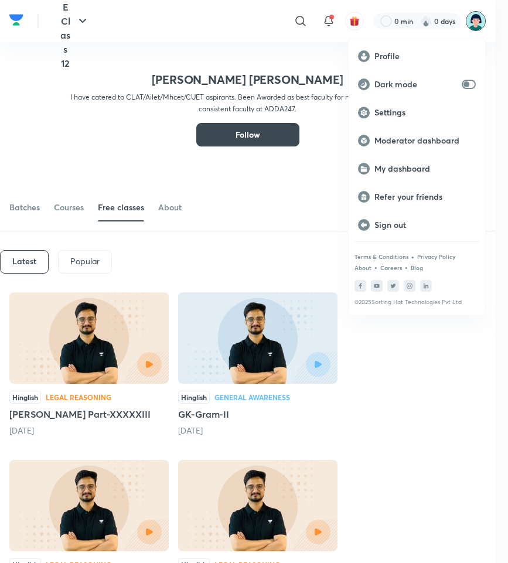
click at [301, 178] on div at bounding box center [254, 281] width 508 height 563
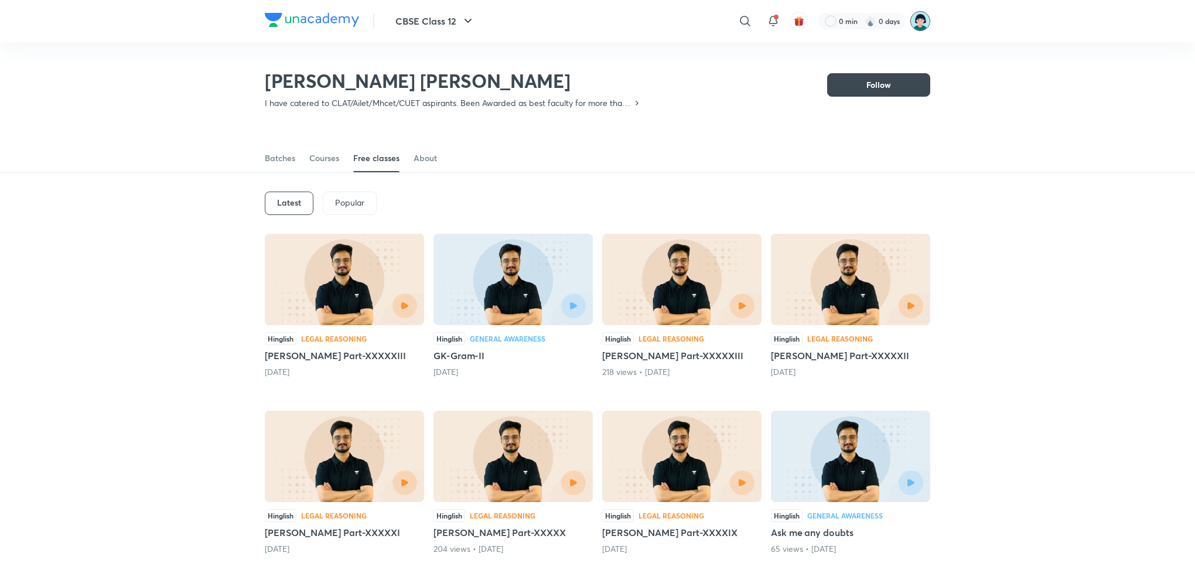
click at [502, 22] on img at bounding box center [921, 21] width 20 height 20
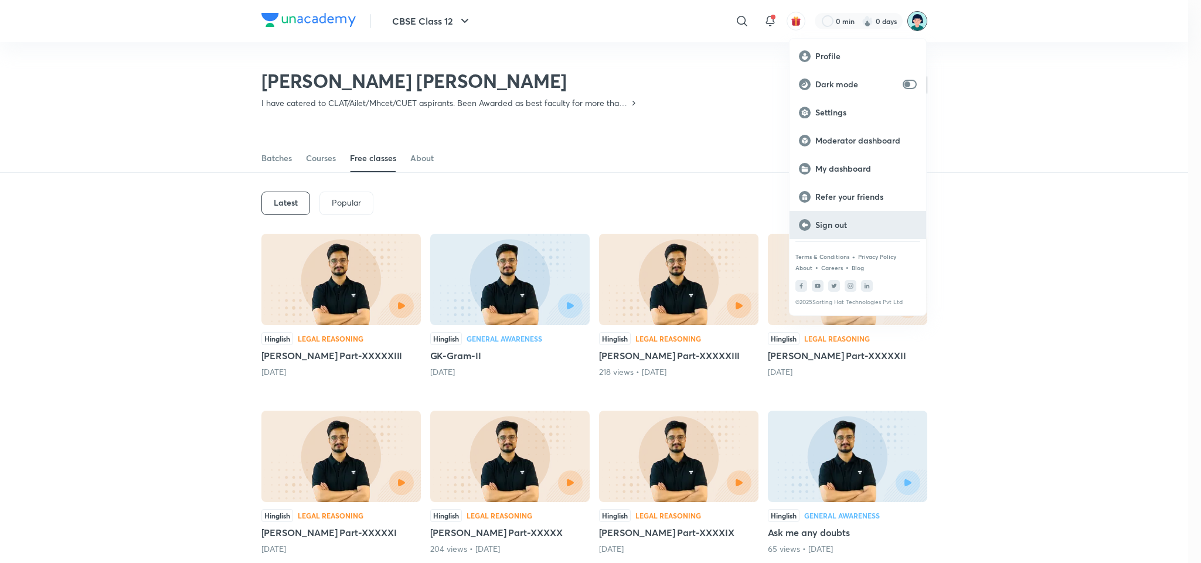
click at [502, 216] on div "Sign out" at bounding box center [857, 225] width 137 height 28
